Goal: Complete application form

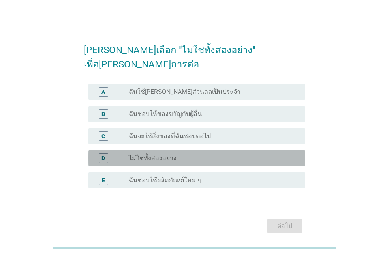
click at [143, 154] on div "radio_button_unchecked ไม่ใช่ทั้งสองอย่าง" at bounding box center [214, 158] width 170 height 9
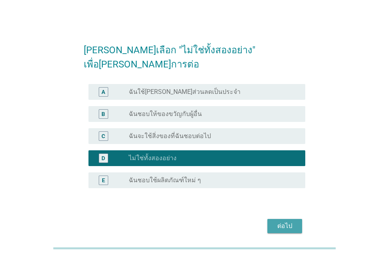
click at [286, 221] on div "ต่อไป" at bounding box center [284, 225] width 22 height 9
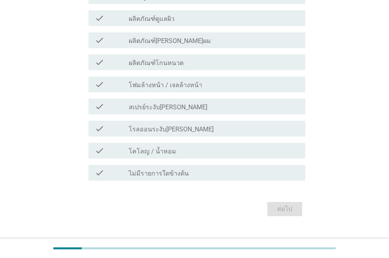
scroll to position [118, 0]
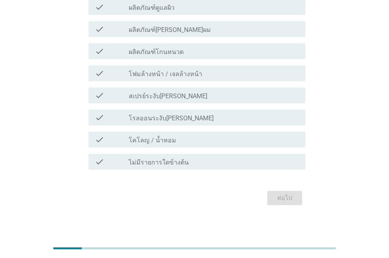
click at [358, 14] on div "เลือกผลิตภัณฑ์ที่คุณใช้เป็นประจำทุกวันในปัจจุบัน *[PERSON_NAME]เลือกได้มากกว่า …" at bounding box center [194, 61] width 351 height 303
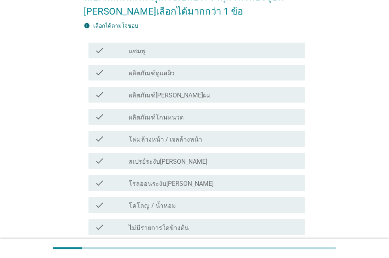
scroll to position [39, 0]
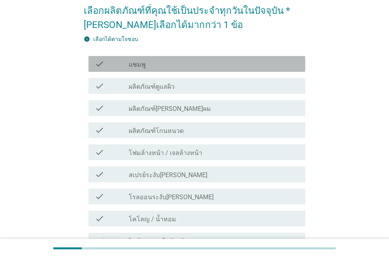
click at [115, 70] on div "check check_box_outline_blank แชมพู" at bounding box center [196, 64] width 217 height 16
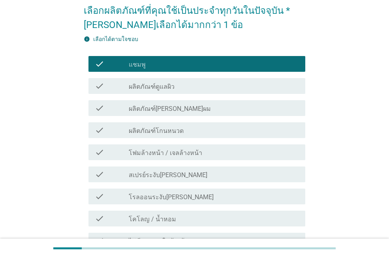
click at [113, 72] on div "check check_box_outline_blank แชมพู" at bounding box center [194, 64] width 221 height 22
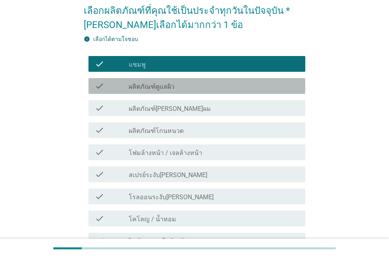
click at [125, 90] on div "check" at bounding box center [112, 85] width 34 height 9
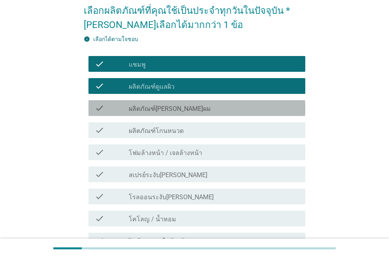
click at [155, 110] on label "ผลิตภัณฑ์[PERSON_NAME]ผม" at bounding box center [170, 109] width 82 height 8
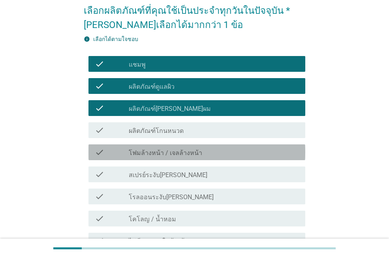
click at [146, 153] on label "โฟมล้างหน้า / เจลล้างหน้า" at bounding box center [165, 153] width 73 height 8
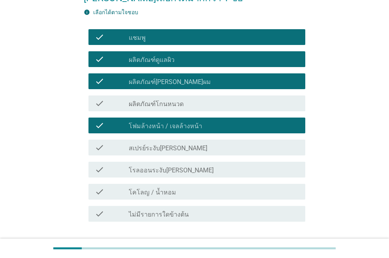
scroll to position [79, 0]
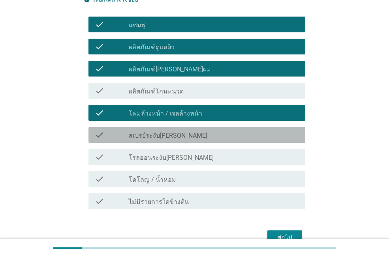
click at [147, 137] on label "สเปรย์ระงับ[PERSON_NAME]" at bounding box center [168, 136] width 79 height 8
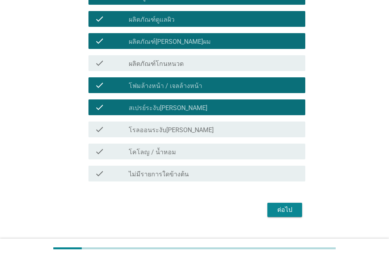
scroll to position [118, 0]
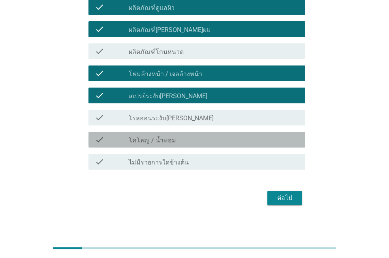
click at [174, 141] on div "check_box_outline_blank โคโลญ / น้ำหอม" at bounding box center [214, 139] width 170 height 9
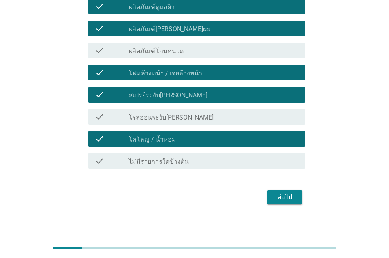
scroll to position [122, 0]
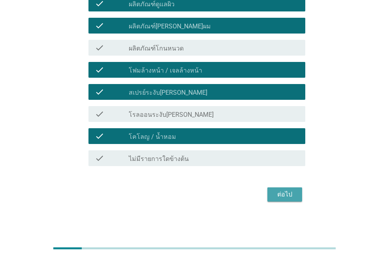
click at [277, 196] on div "ต่อไป" at bounding box center [284, 194] width 22 height 9
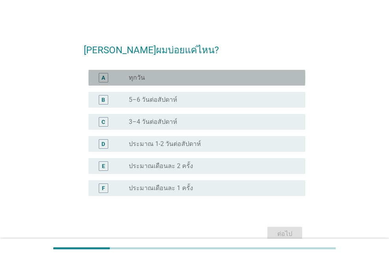
click at [144, 79] on label "ทุกวัน" at bounding box center [137, 78] width 16 height 8
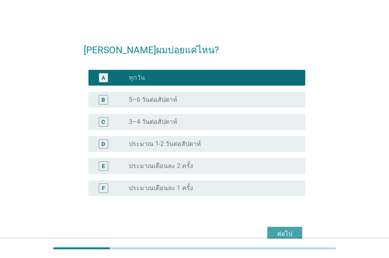
click at [283, 228] on button "ต่อไป" at bounding box center [284, 234] width 35 height 14
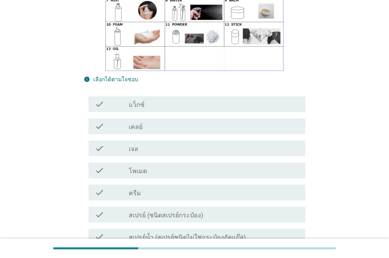
scroll to position [158, 0]
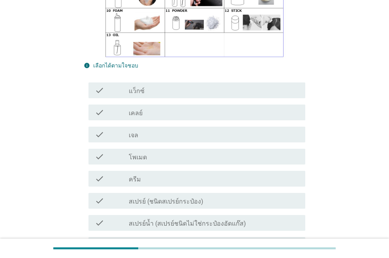
click at [141, 174] on div "check_box_outline_blank ครีม" at bounding box center [214, 178] width 170 height 9
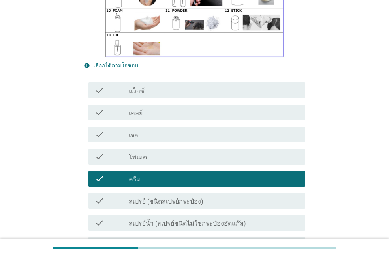
click at [141, 198] on label "สเปรย์ (ชนิดสเปรย์กระป๋อง)" at bounding box center [166, 202] width 75 height 8
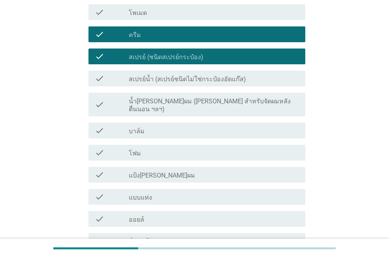
scroll to position [316, 0]
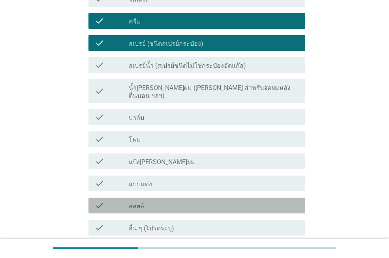
click at [124, 201] on div "check" at bounding box center [112, 205] width 34 height 9
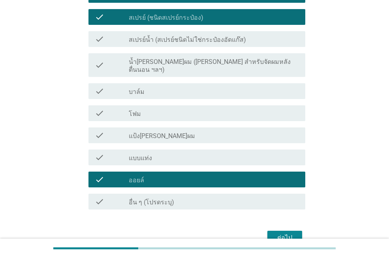
scroll to position [355, 0]
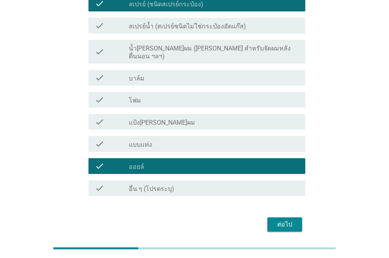
click at [282, 220] on div "ต่อไป" at bounding box center [284, 224] width 22 height 9
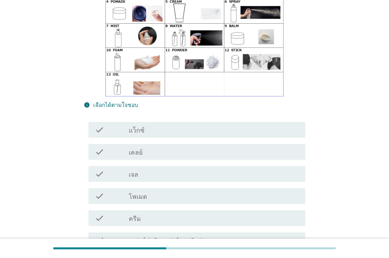
scroll to position [158, 0]
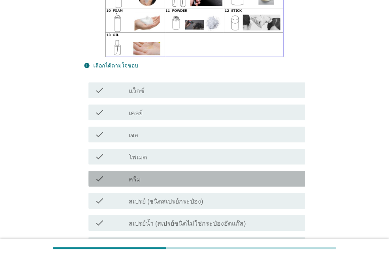
click at [134, 171] on div "check check_box_outline_blank ครีม" at bounding box center [196, 179] width 217 height 16
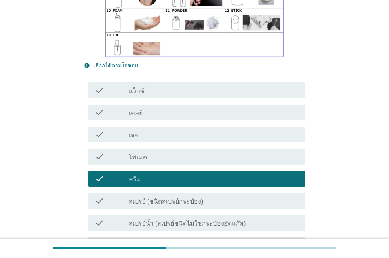
click at [134, 171] on div "check check_box_outline_blank ครีม" at bounding box center [196, 179] width 217 height 16
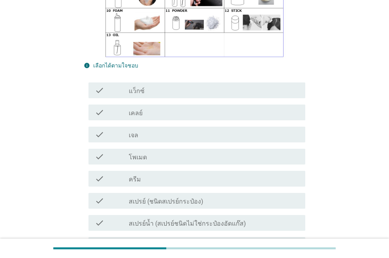
click at [134, 171] on div "check check_box_outline_blank ครีม" at bounding box center [196, 179] width 217 height 16
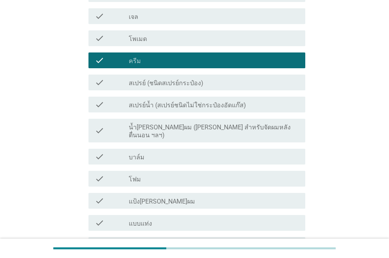
scroll to position [316, 0]
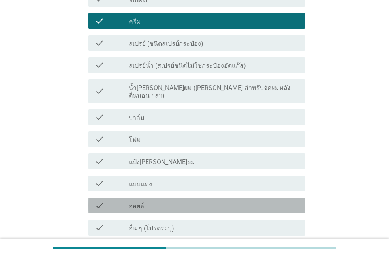
click at [140, 202] on label "ออยล์" at bounding box center [136, 206] width 15 height 8
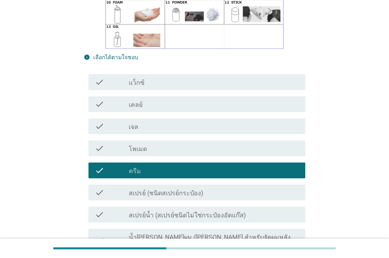
scroll to position [166, 0]
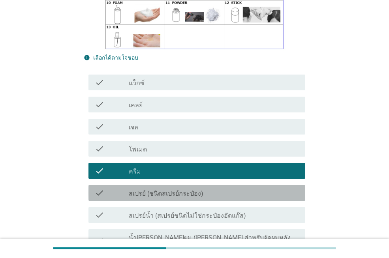
click at [139, 190] on label "สเปรย์ (ชนิดสเปรย์กระป๋อง)" at bounding box center [166, 194] width 75 height 8
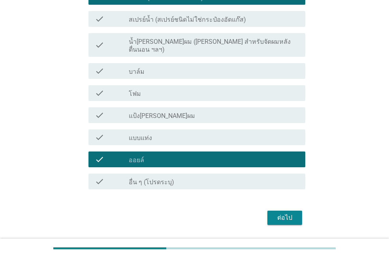
scroll to position [363, 0]
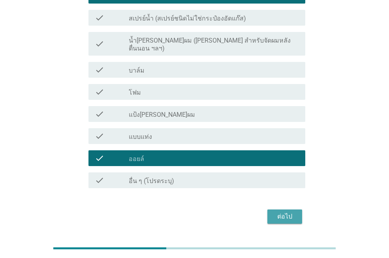
click at [275, 212] on div "ต่อไป" at bounding box center [284, 216] width 22 height 9
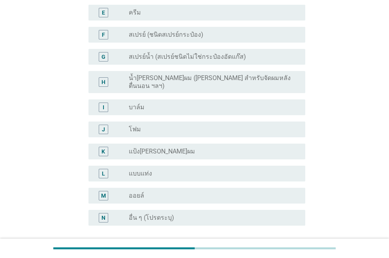
scroll to position [316, 0]
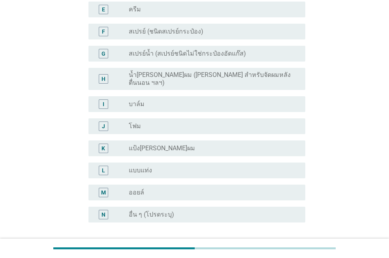
click at [151, 189] on div "radio_button_unchecked ออยล์" at bounding box center [211, 193] width 164 height 8
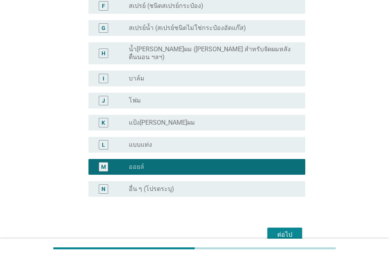
scroll to position [355, 0]
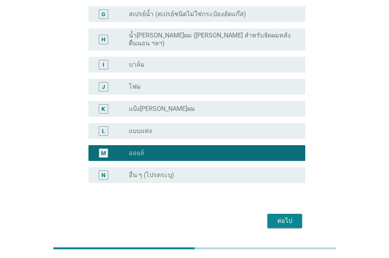
click at [285, 216] on div "ต่อไป" at bounding box center [284, 220] width 22 height 9
